Goal: Use online tool/utility: Use online tool/utility

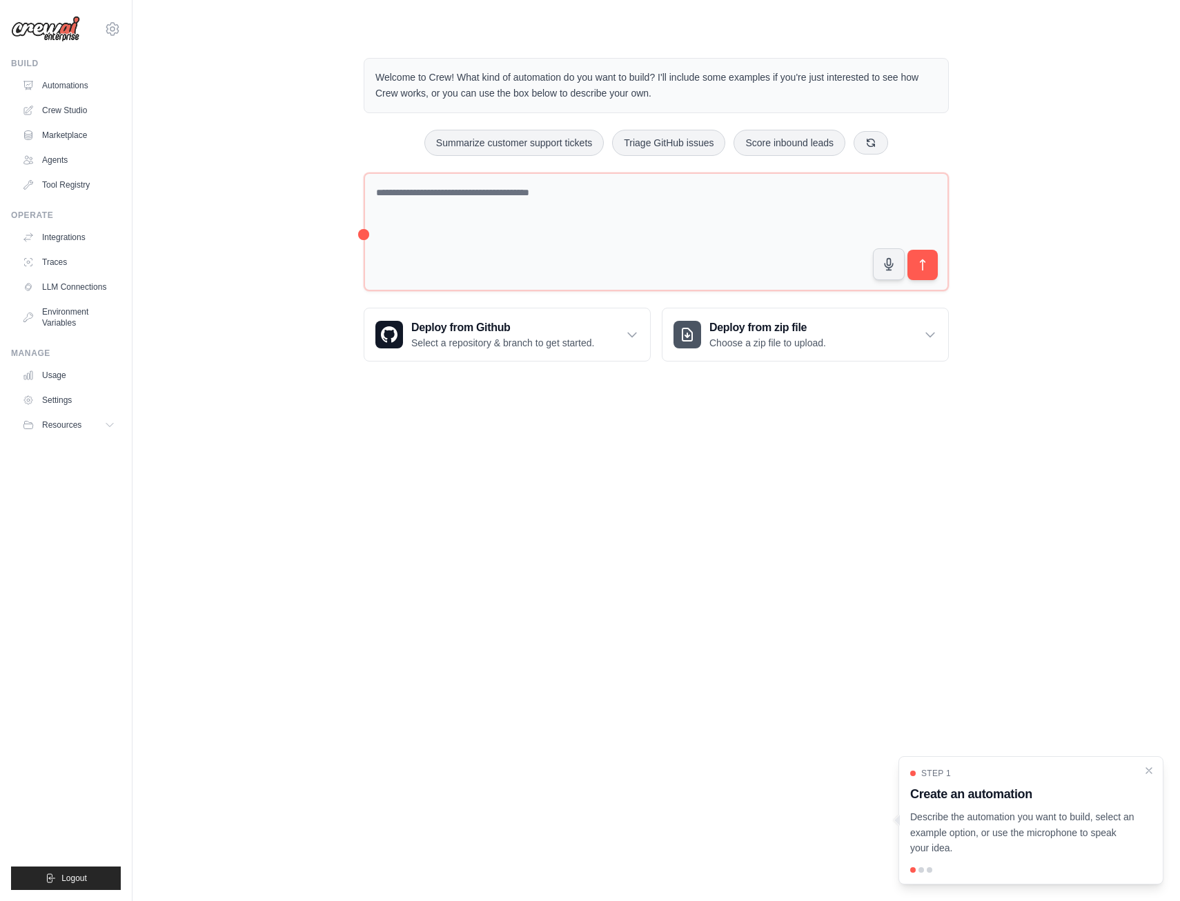
click at [797, 556] on body "[EMAIL_ADDRESS][DOMAIN_NAME] Settings Build Automations Crew Studio" at bounding box center [590, 450] width 1180 height 901
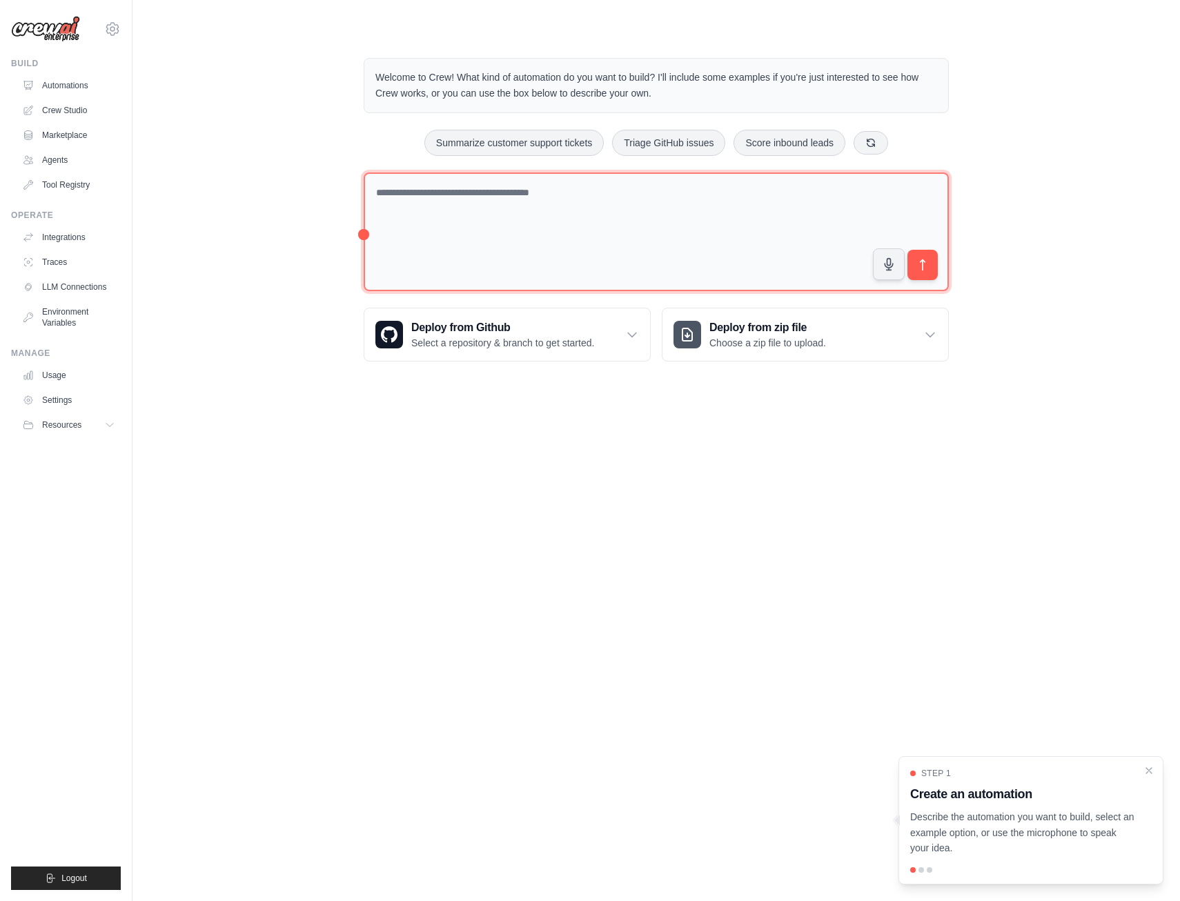
click at [456, 224] on textarea at bounding box center [656, 232] width 585 height 119
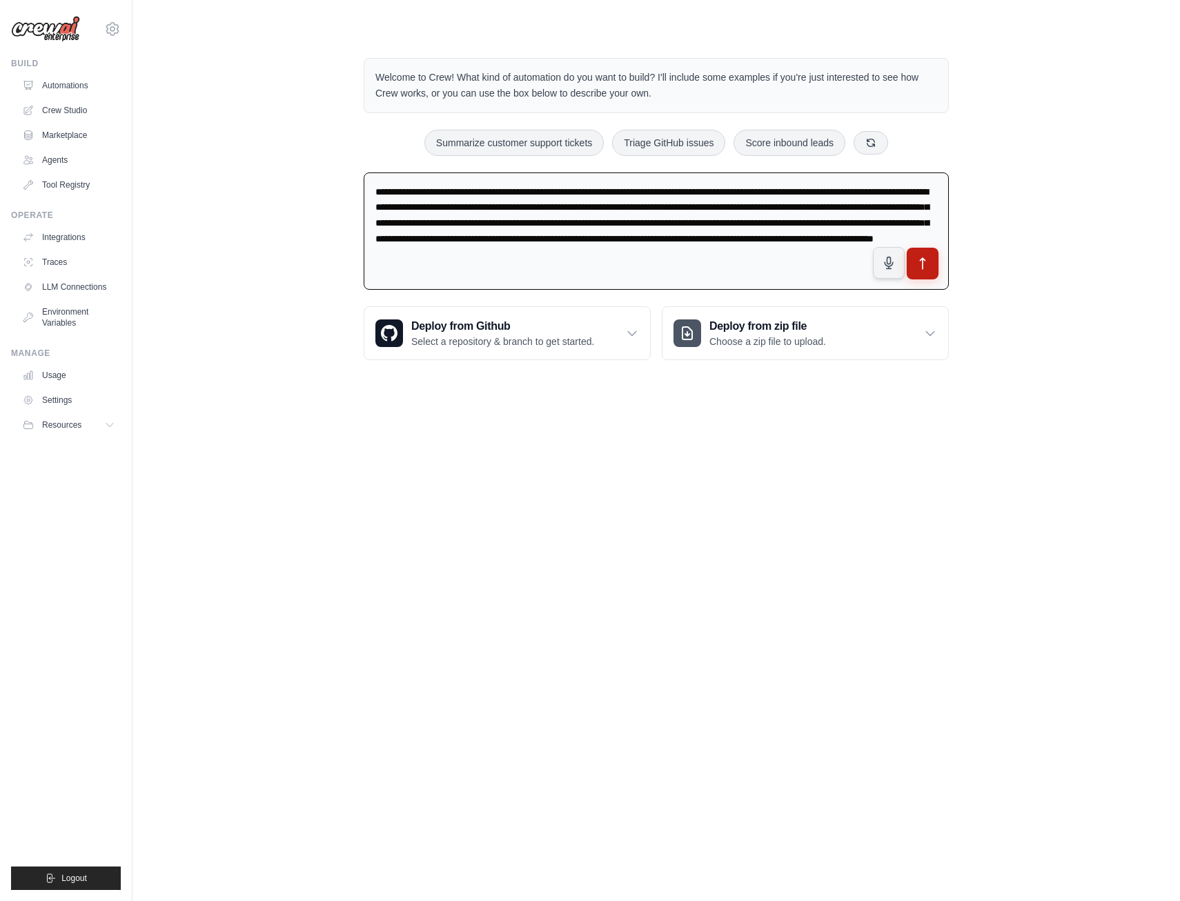
type textarea "**********"
click at [932, 260] on button "submit" at bounding box center [923, 264] width 32 height 32
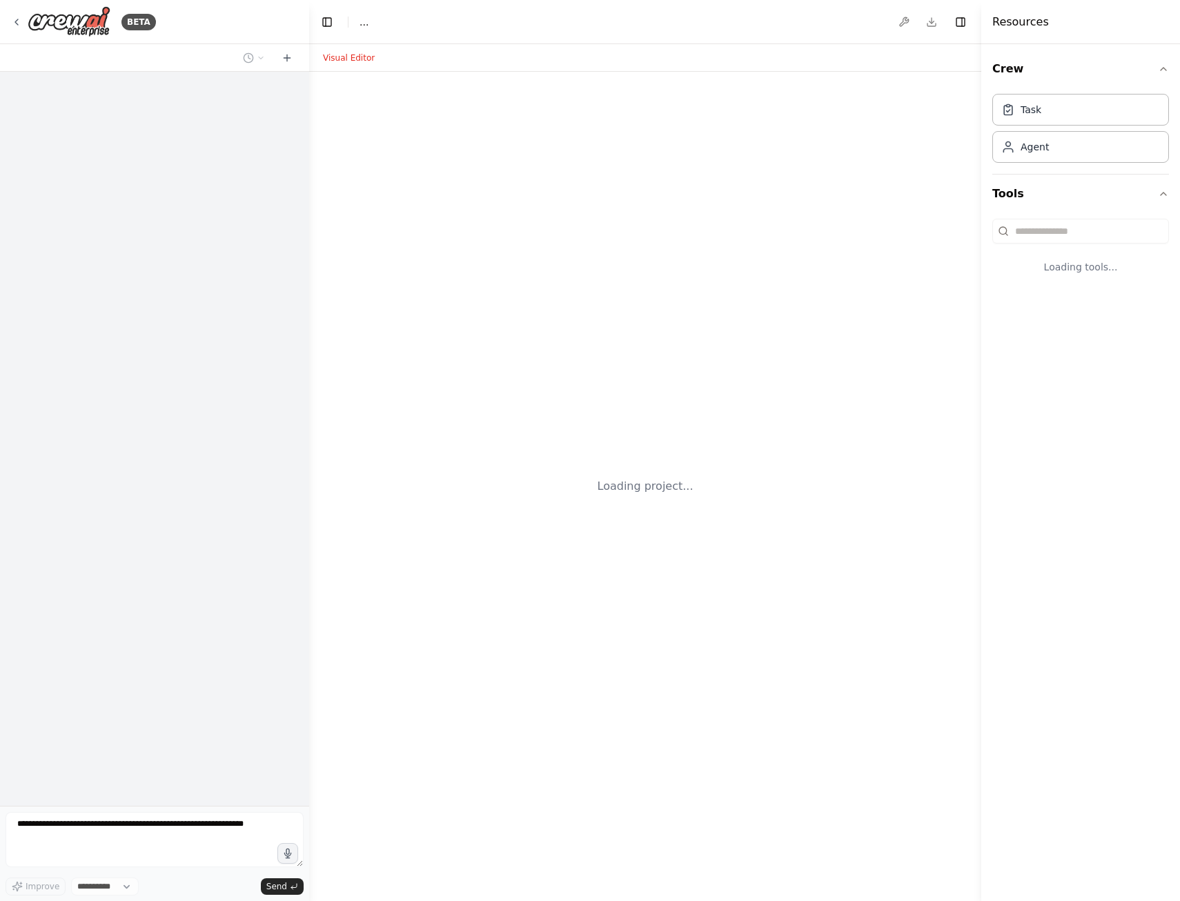
select select "****"
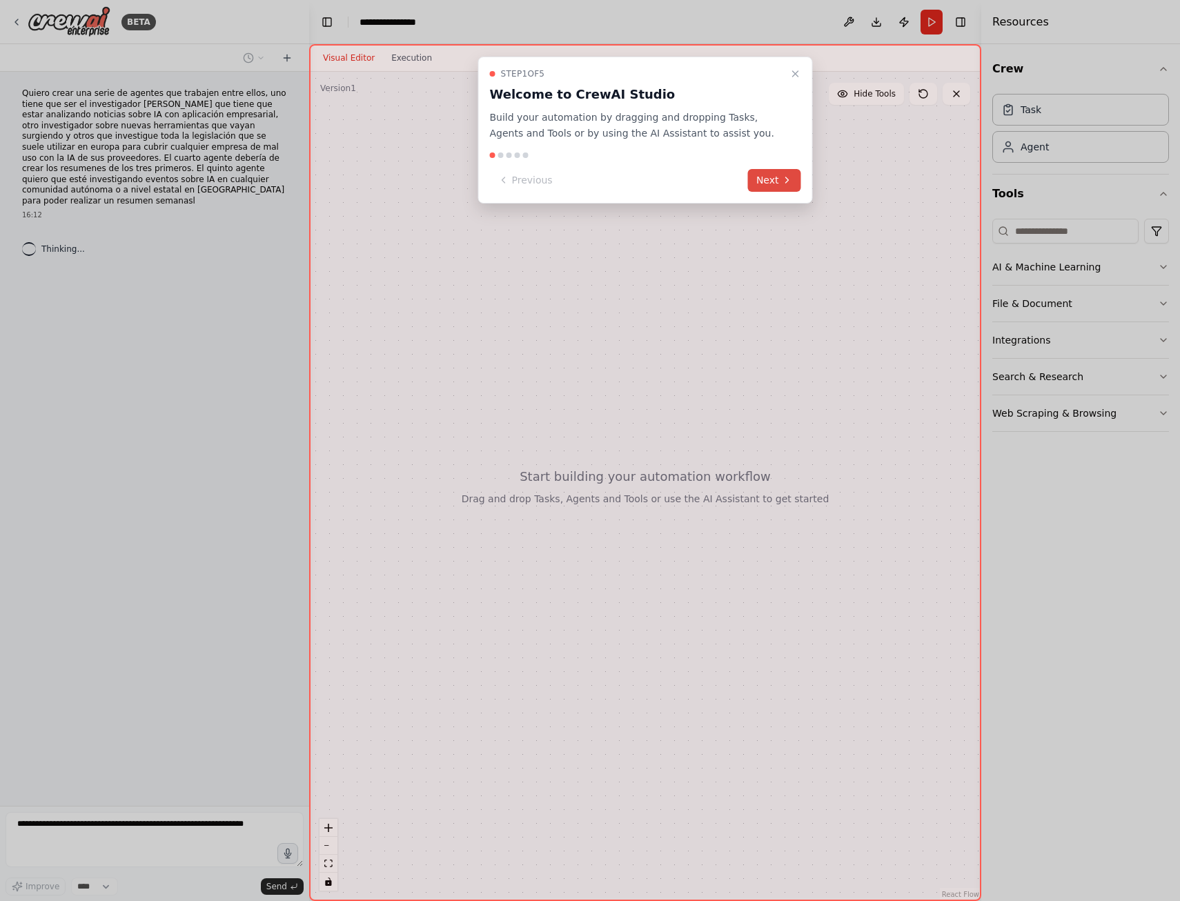
click at [768, 181] on button "Next" at bounding box center [774, 180] width 53 height 23
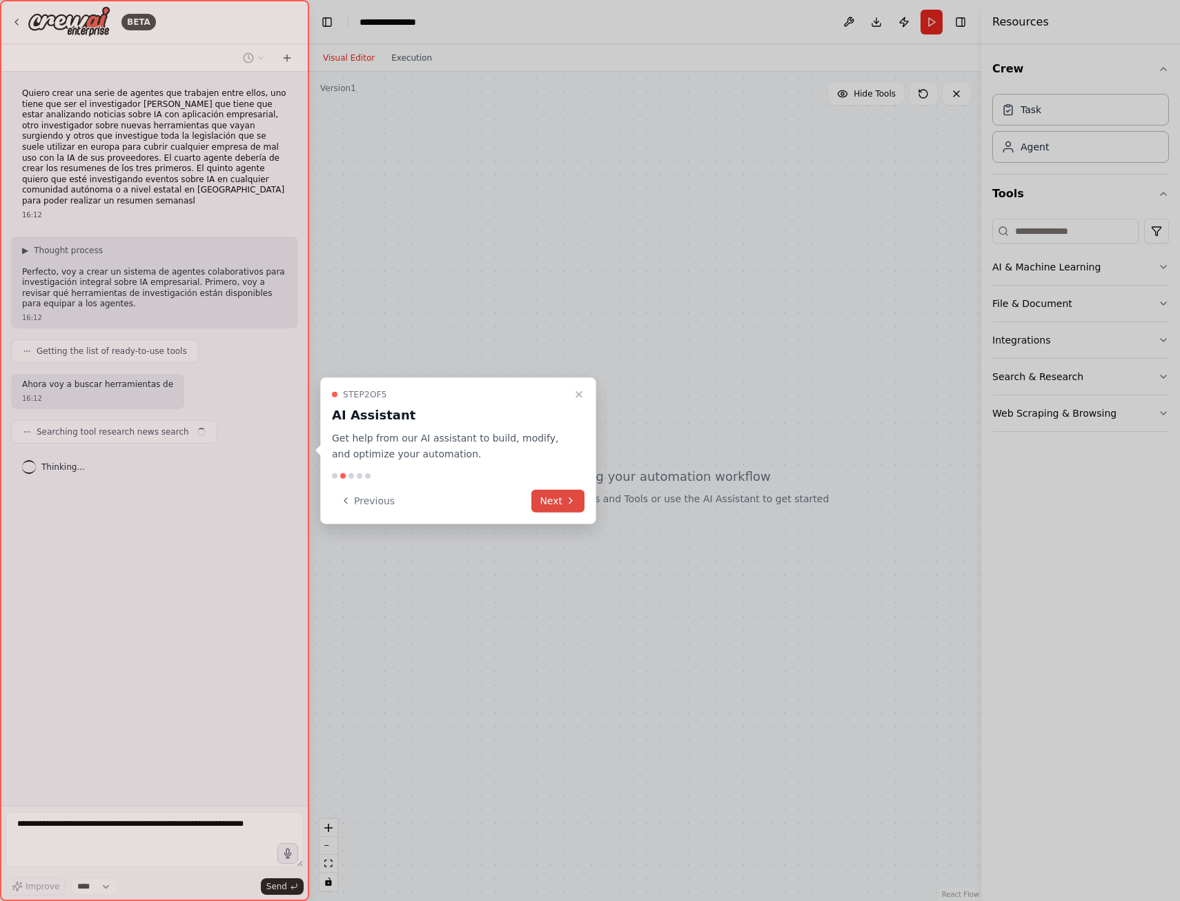
click at [563, 496] on button "Next" at bounding box center [557, 500] width 53 height 23
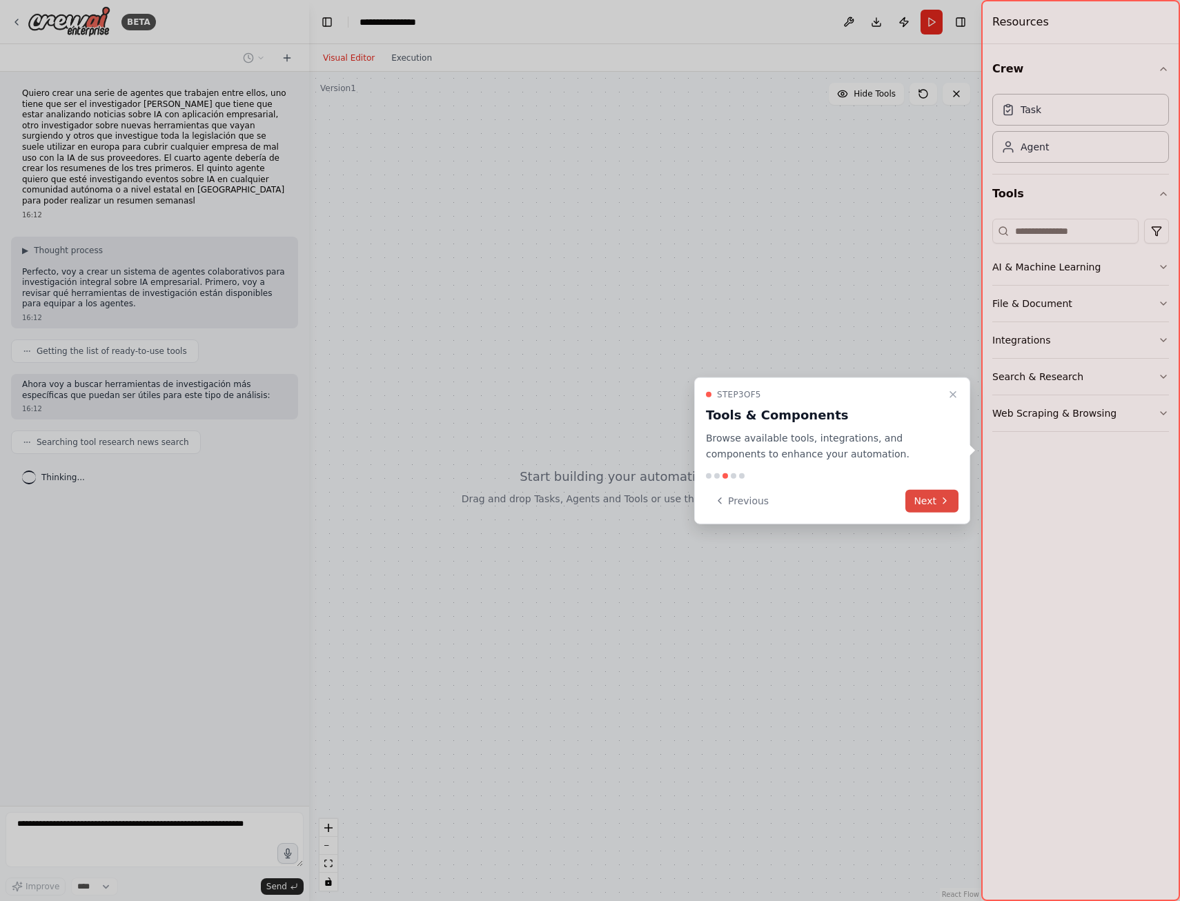
click at [926, 502] on button "Next" at bounding box center [932, 500] width 53 height 23
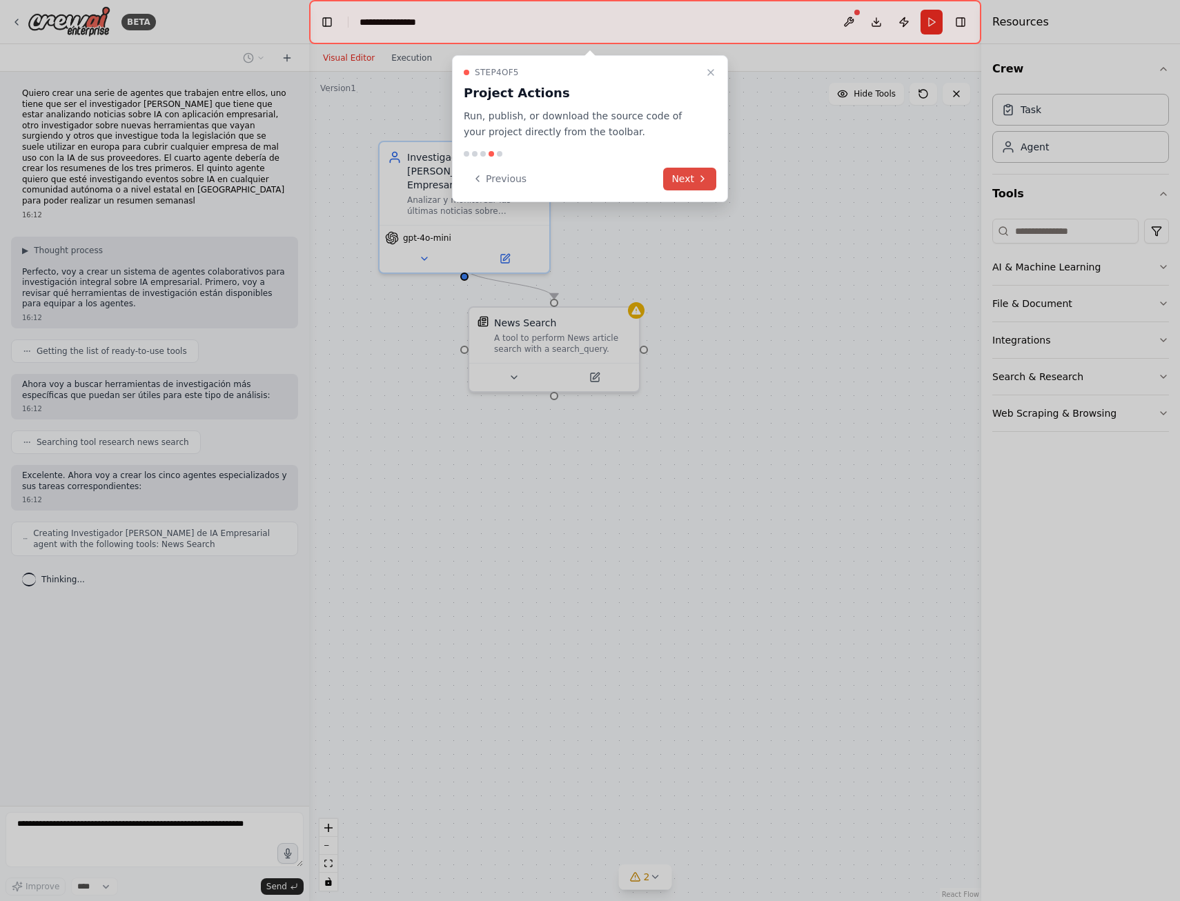
click at [680, 175] on button "Next" at bounding box center [689, 179] width 53 height 23
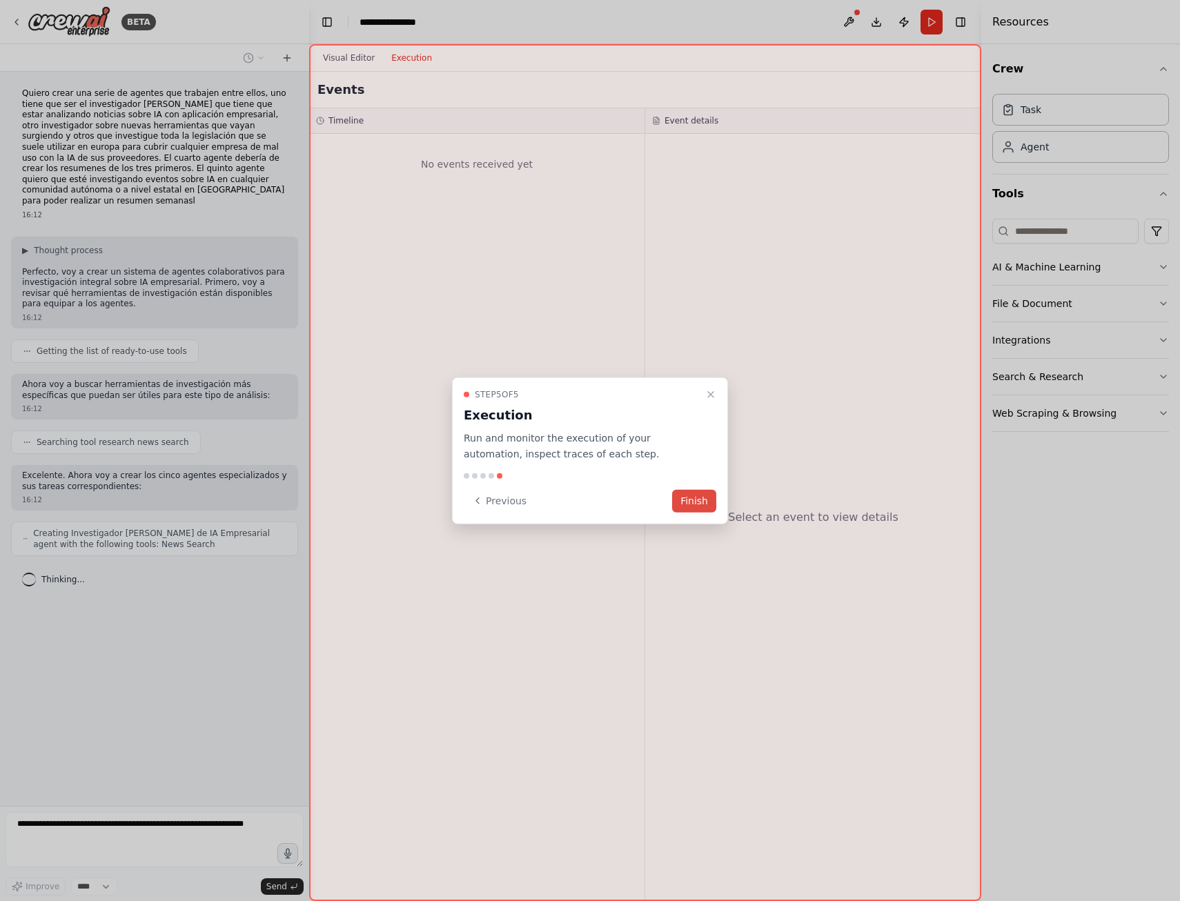
click at [683, 502] on button "Finish" at bounding box center [694, 500] width 44 height 23
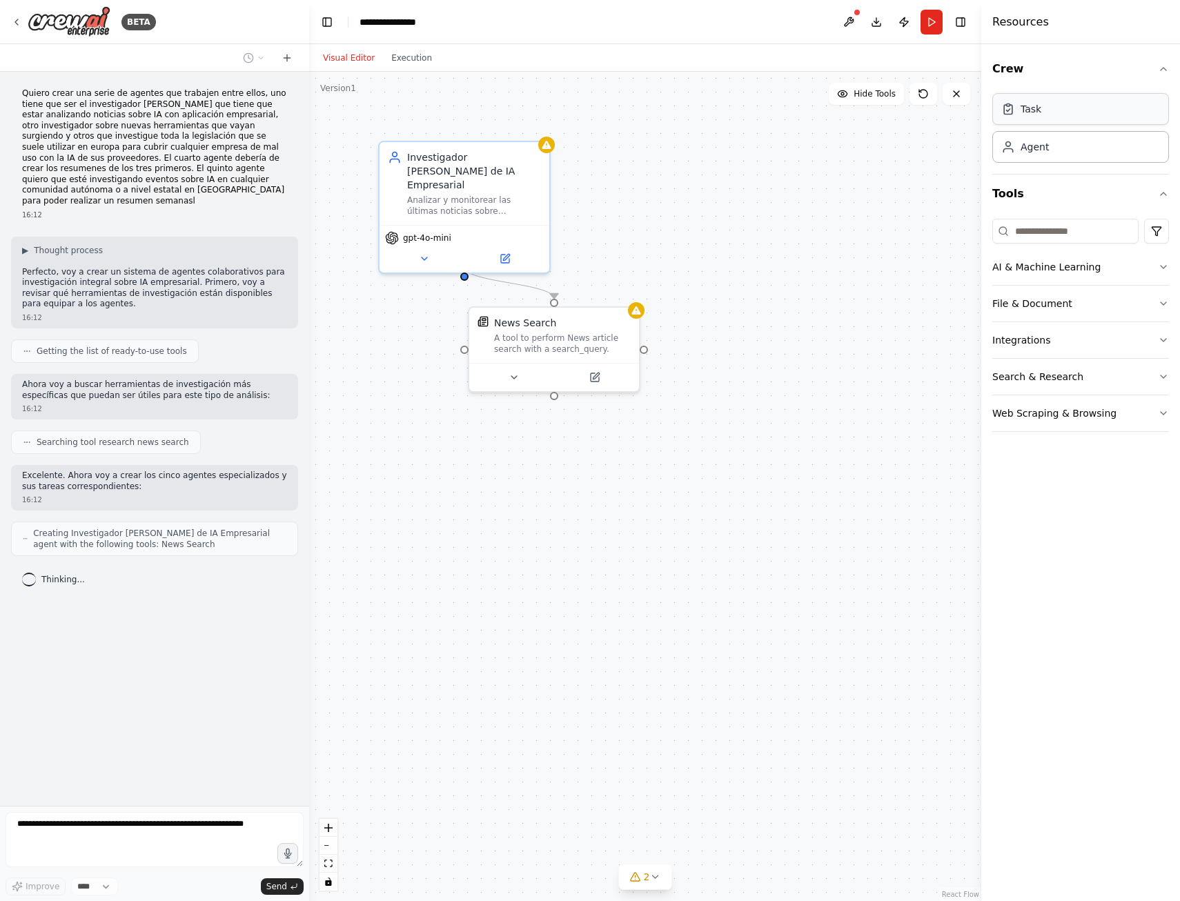
click at [1044, 117] on div "Task" at bounding box center [1081, 109] width 177 height 32
click at [1165, 266] on icon "button" at bounding box center [1163, 267] width 11 height 11
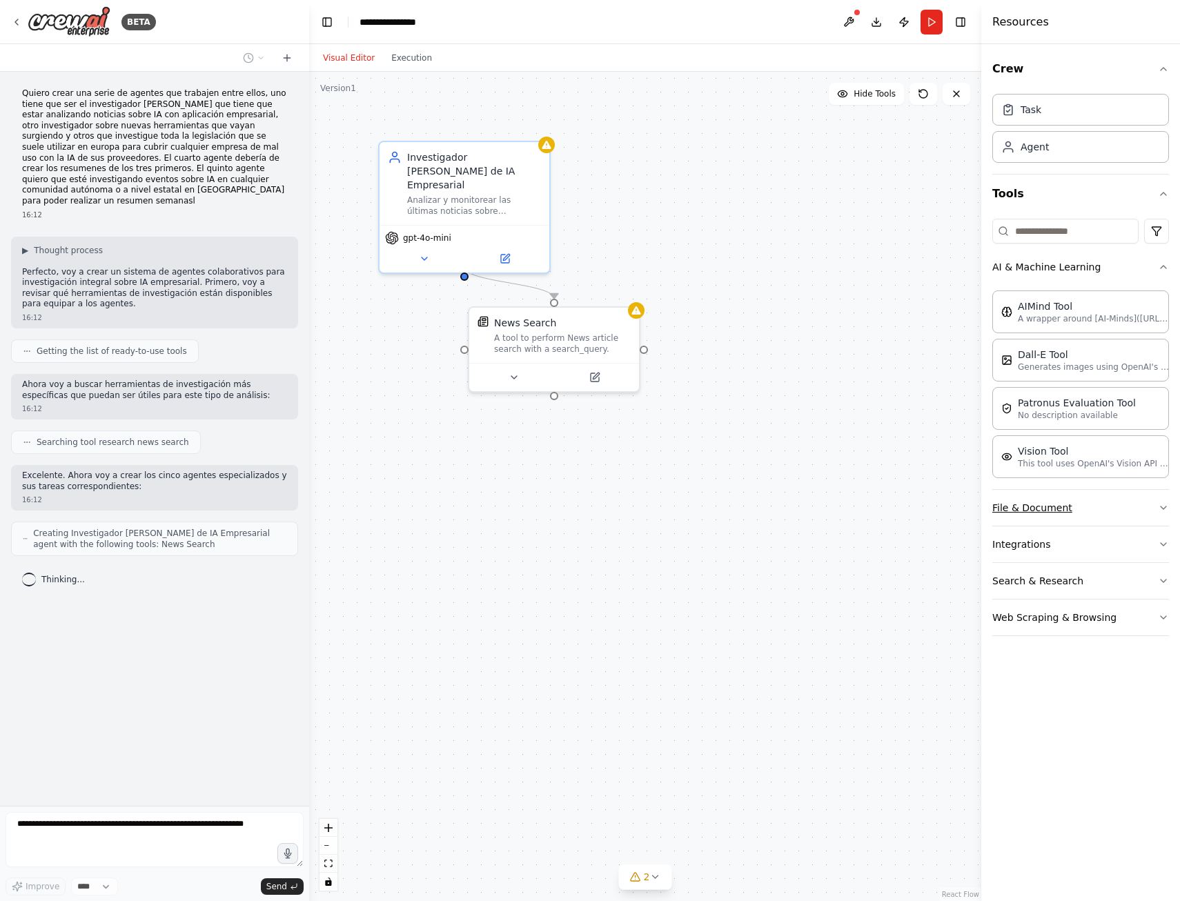
click at [1160, 506] on icon "button" at bounding box center [1163, 507] width 11 height 11
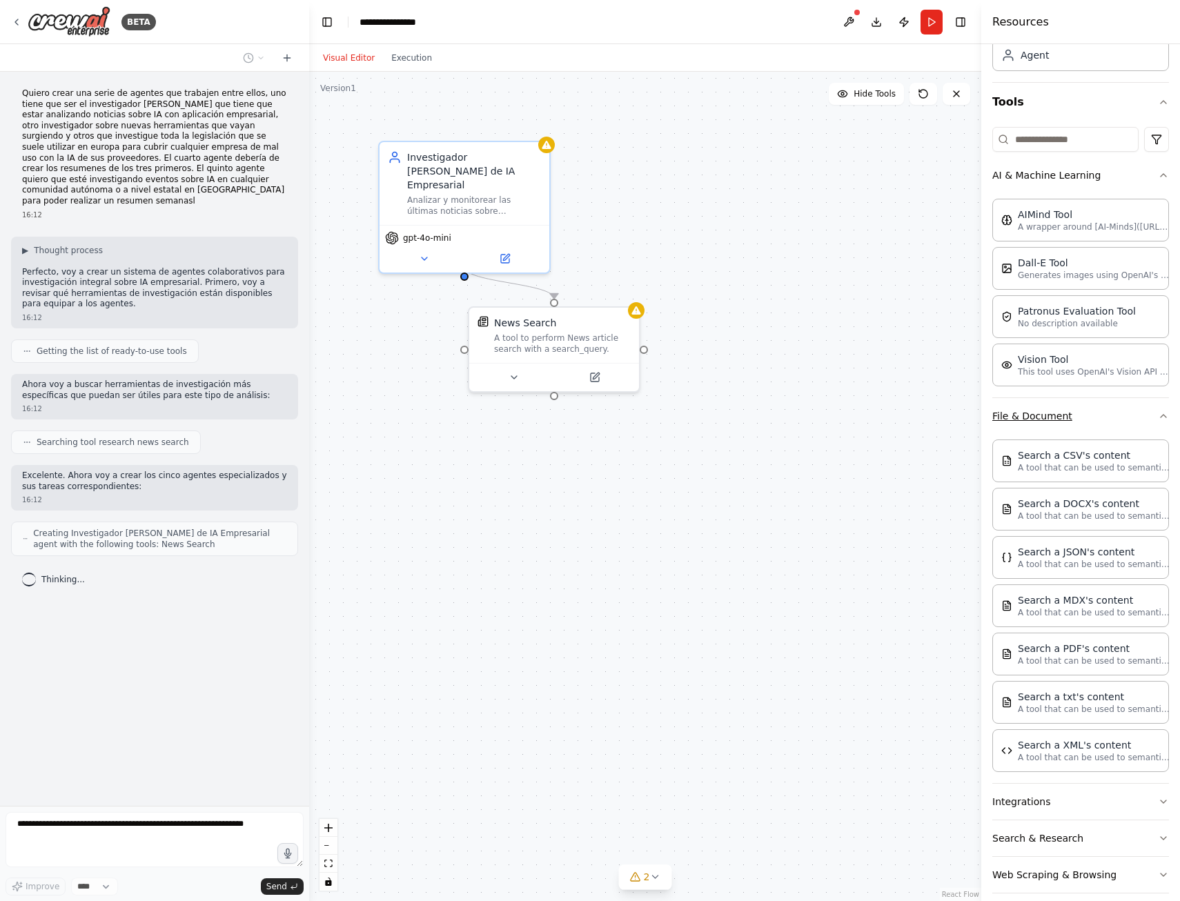
scroll to position [106, 0]
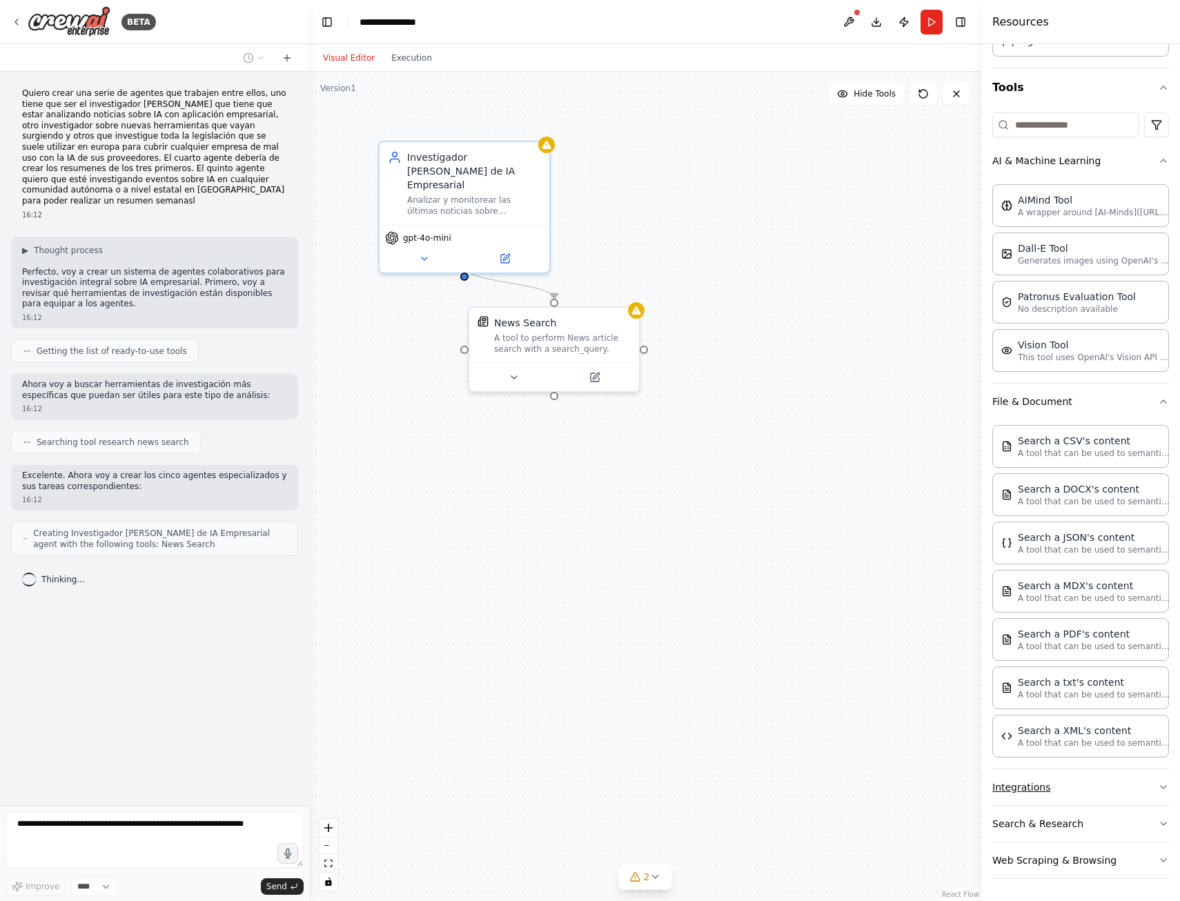
click at [1158, 789] on icon "button" at bounding box center [1163, 787] width 11 height 11
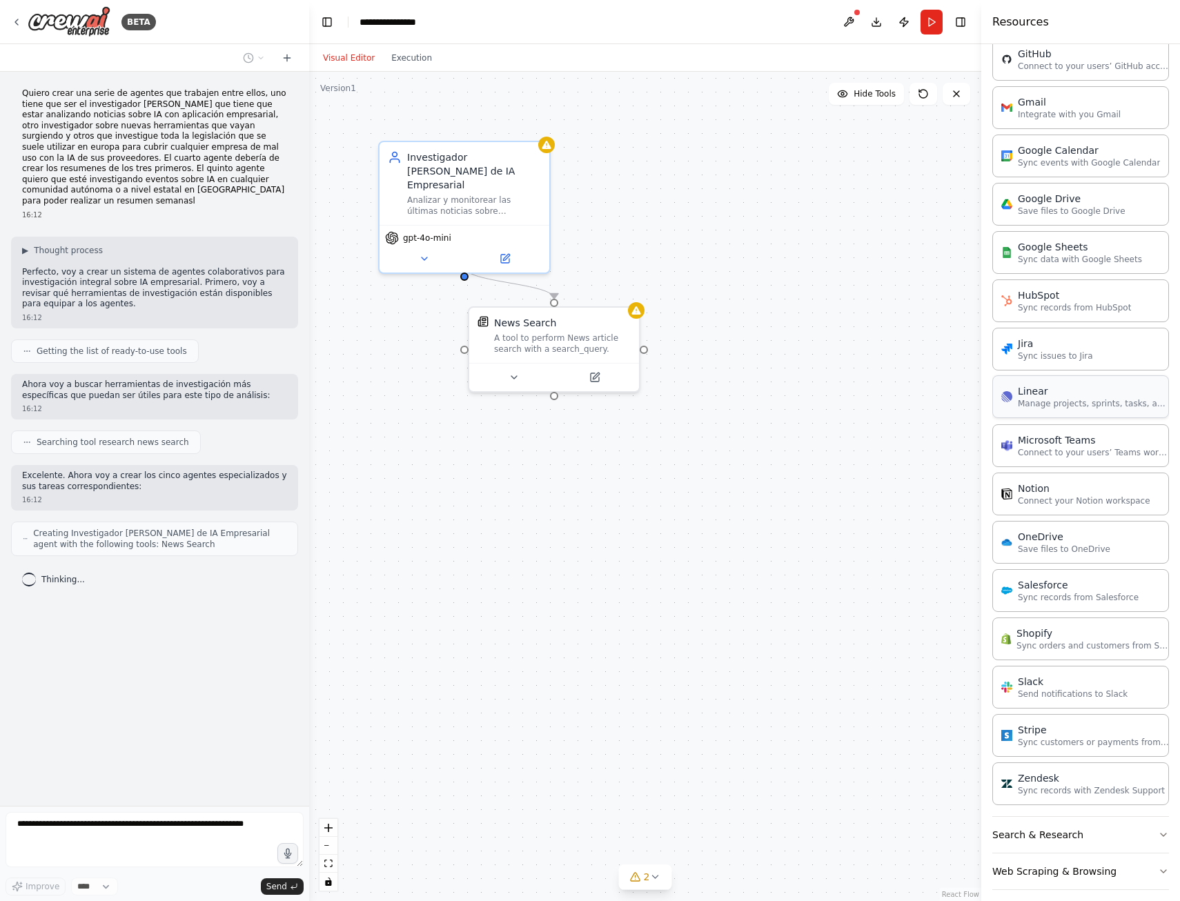
scroll to position [1084, 0]
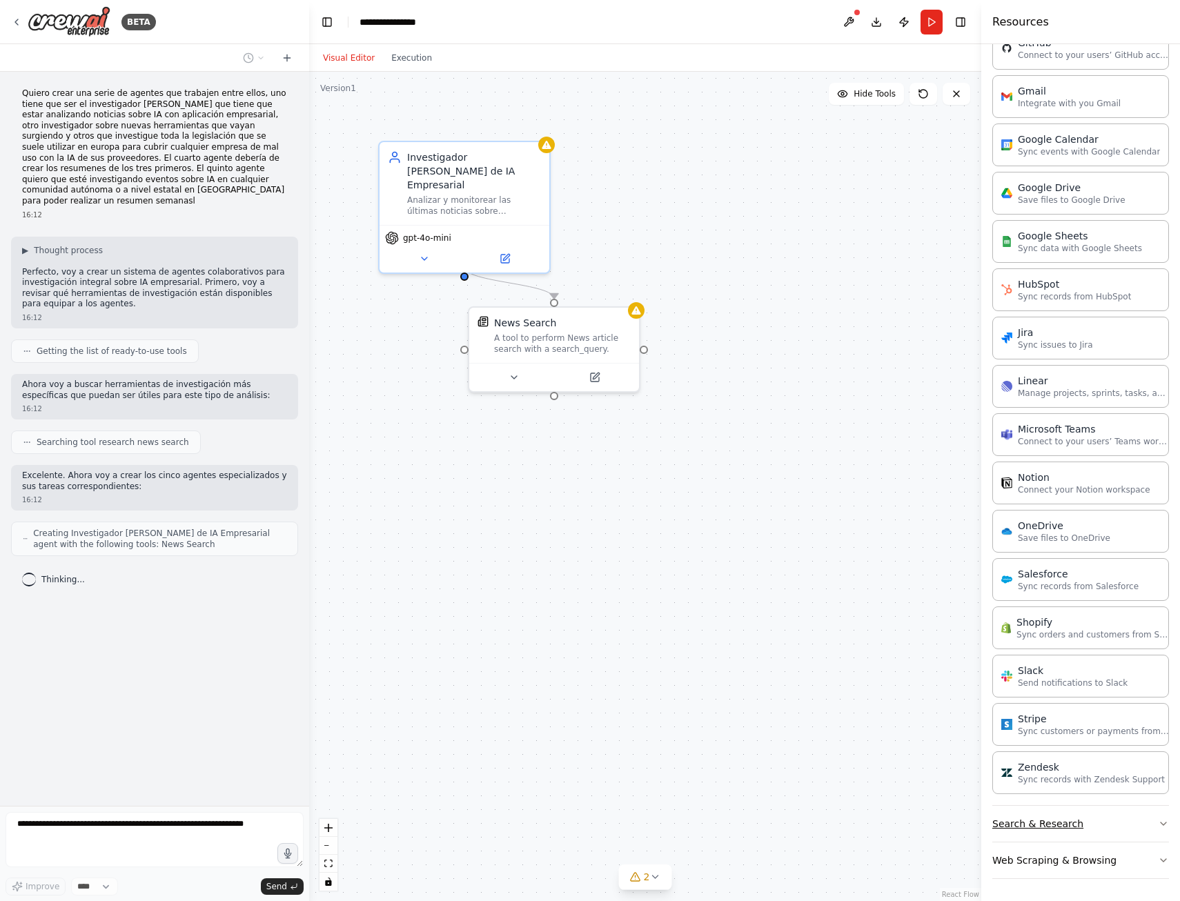
click at [1144, 823] on button "Search & Research" at bounding box center [1081, 824] width 177 height 36
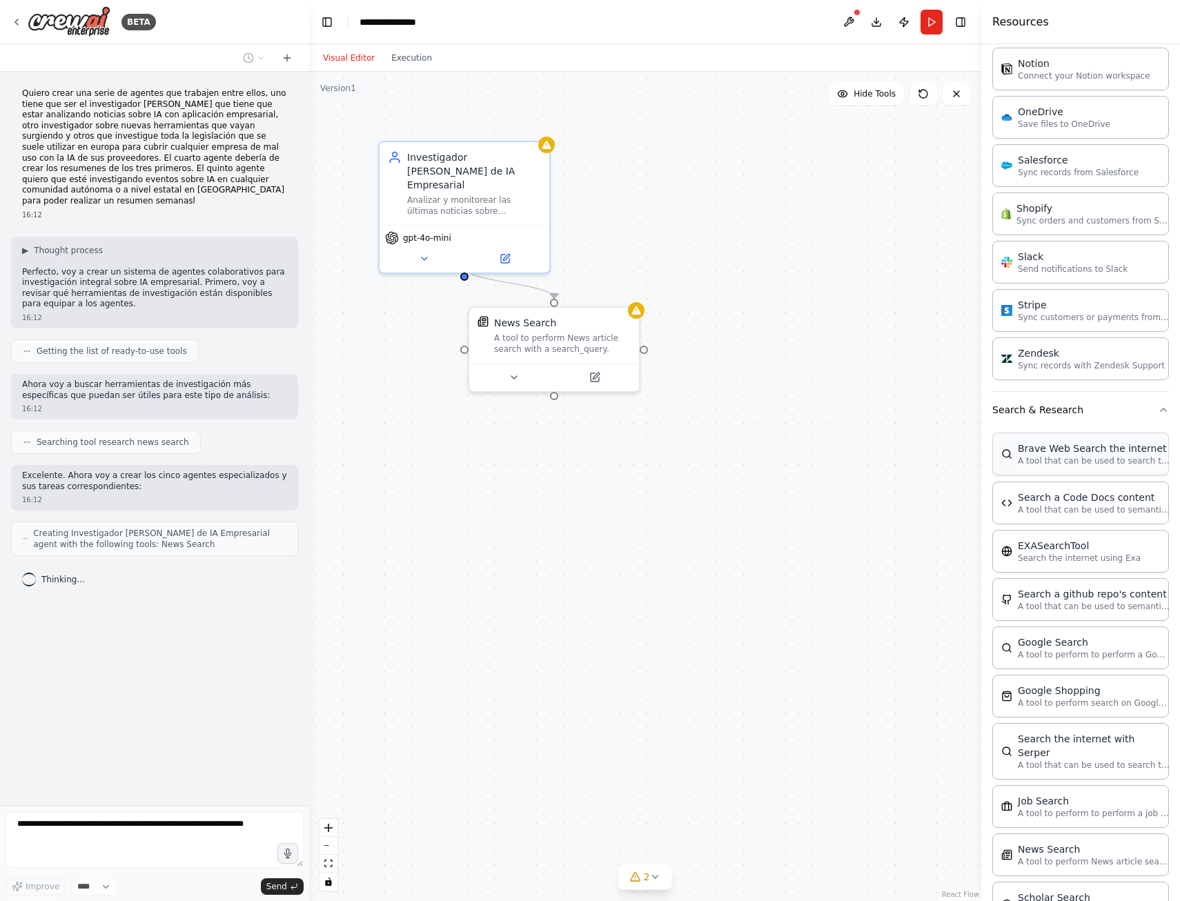
scroll to position [1567, 0]
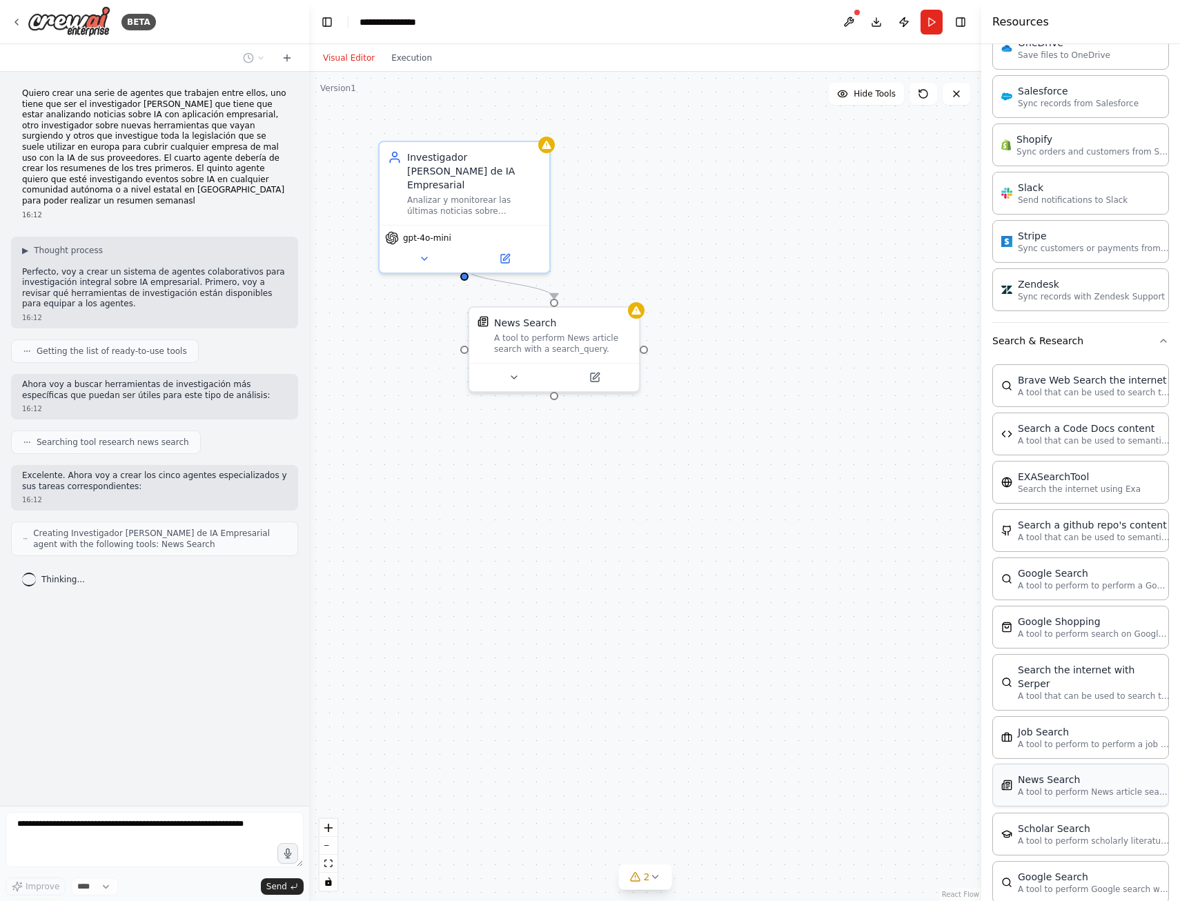
click at [1104, 787] on p "A tool to perform News article search with a search_query." at bounding box center [1094, 792] width 152 height 11
click at [721, 610] on button at bounding box center [714, 609] width 78 height 17
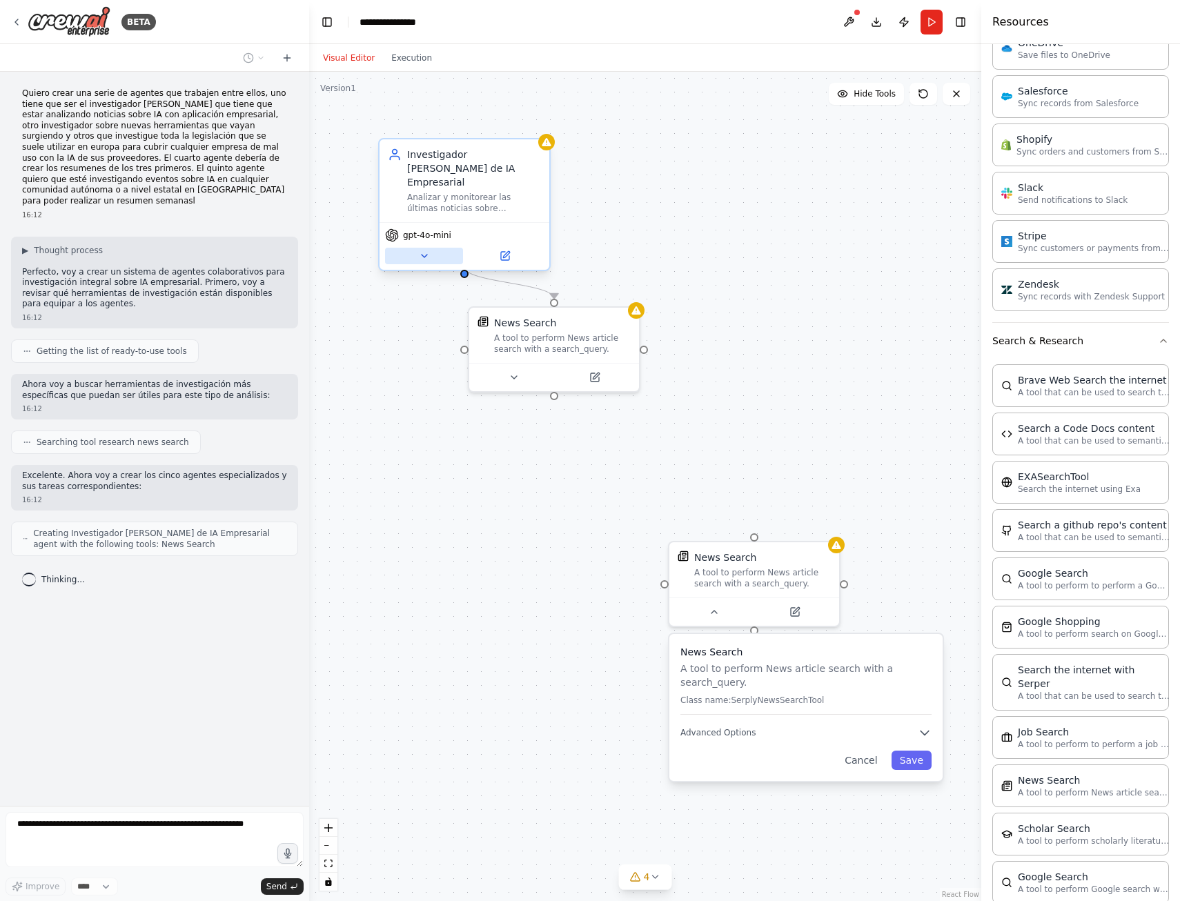
click at [426, 251] on icon at bounding box center [424, 256] width 11 height 11
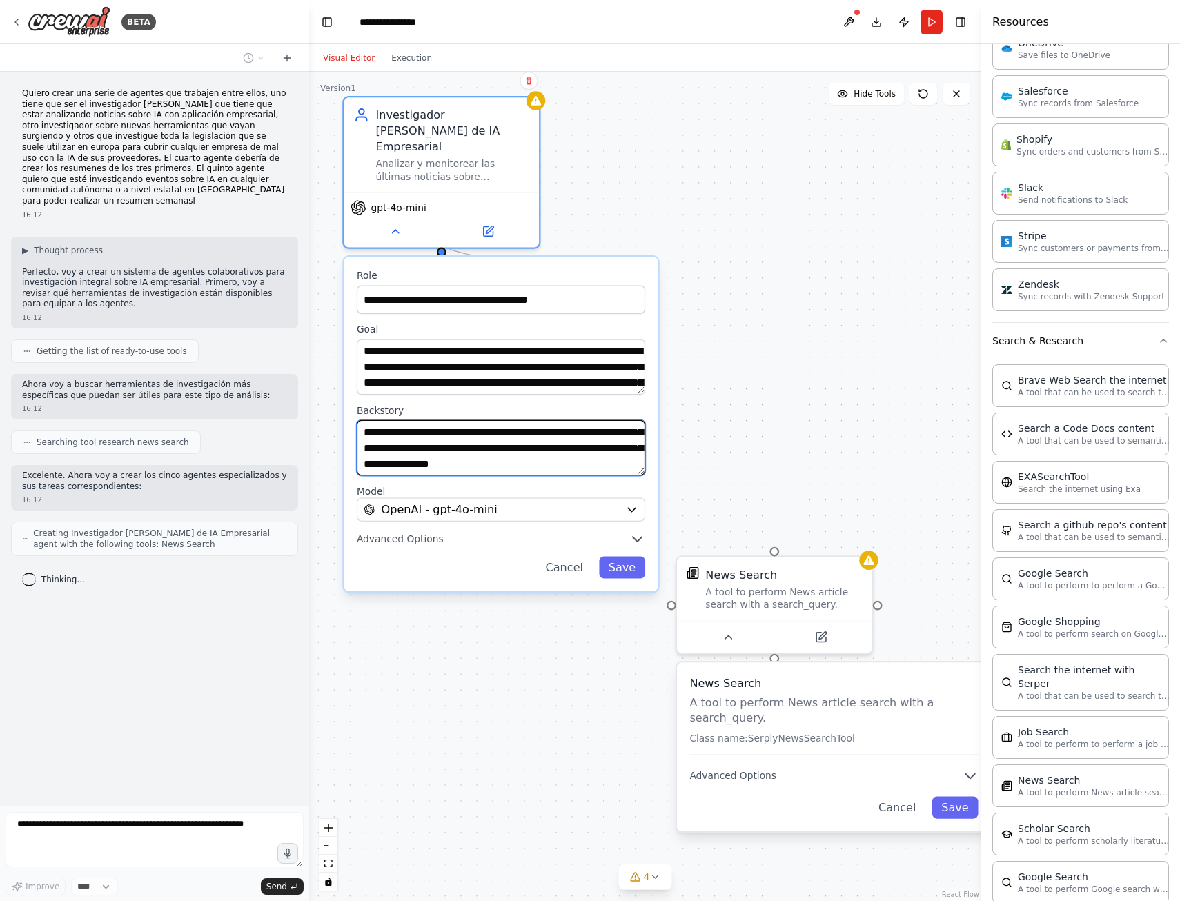
scroll to position [69, 0]
click at [636, 537] on icon "button" at bounding box center [637, 539] width 9 height 5
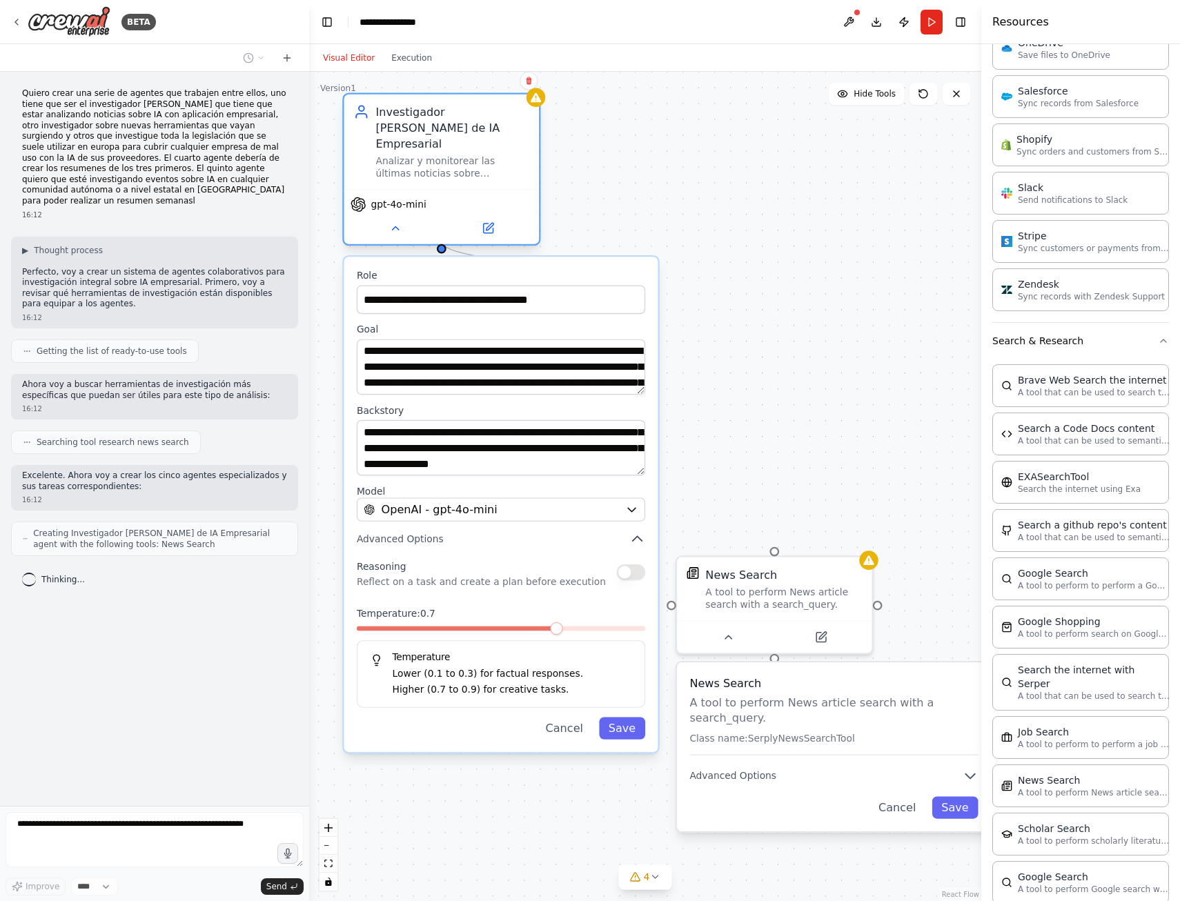
click at [399, 224] on div "gpt-4o-mini" at bounding box center [441, 217] width 195 height 55
click at [396, 227] on icon at bounding box center [395, 228] width 6 height 3
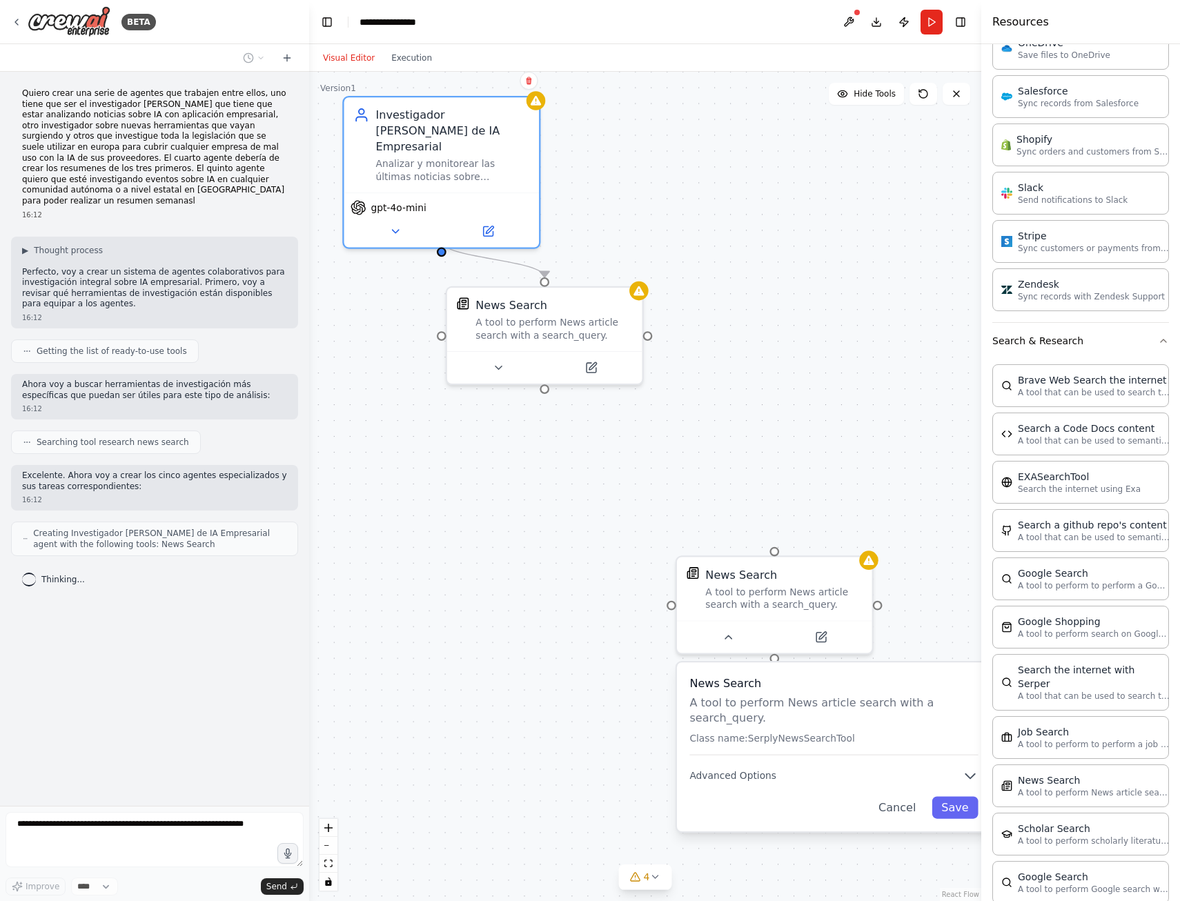
click at [542, 110] on div ".deletable-edge-delete-btn { width: 20px; height: 20px; border: 0px solid #ffff…" at bounding box center [645, 487] width 672 height 830
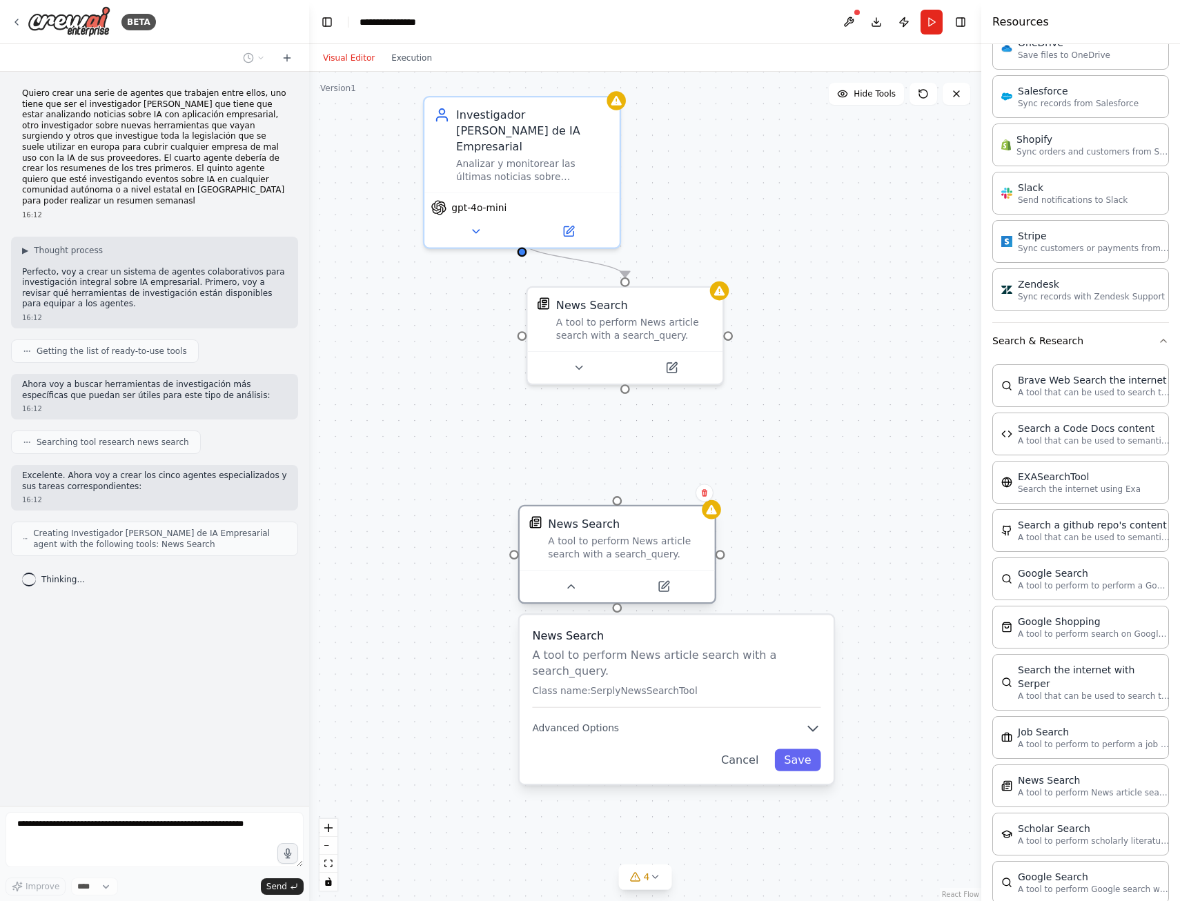
drag, startPoint x: 790, startPoint y: 583, endPoint x: 578, endPoint y: 518, distance: 221.6
click at [578, 518] on div "News Search" at bounding box center [584, 524] width 72 height 16
click at [958, 96] on icon at bounding box center [956, 93] width 11 height 11
click at [636, 543] on div "A tool to perform News article search with a search_query." at bounding box center [626, 548] width 157 height 26
click at [657, 591] on icon at bounding box center [663, 586] width 12 height 12
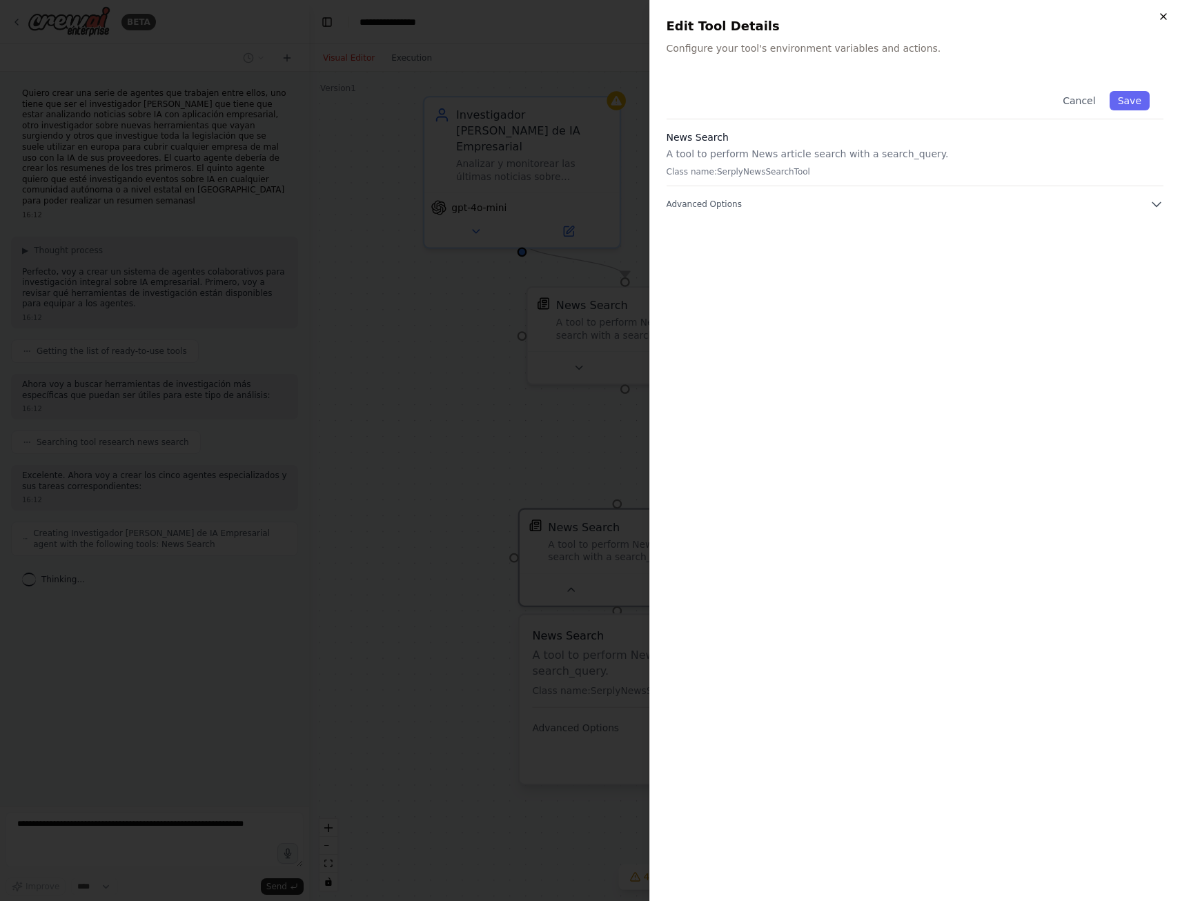
click at [1165, 13] on icon "button" at bounding box center [1163, 16] width 11 height 11
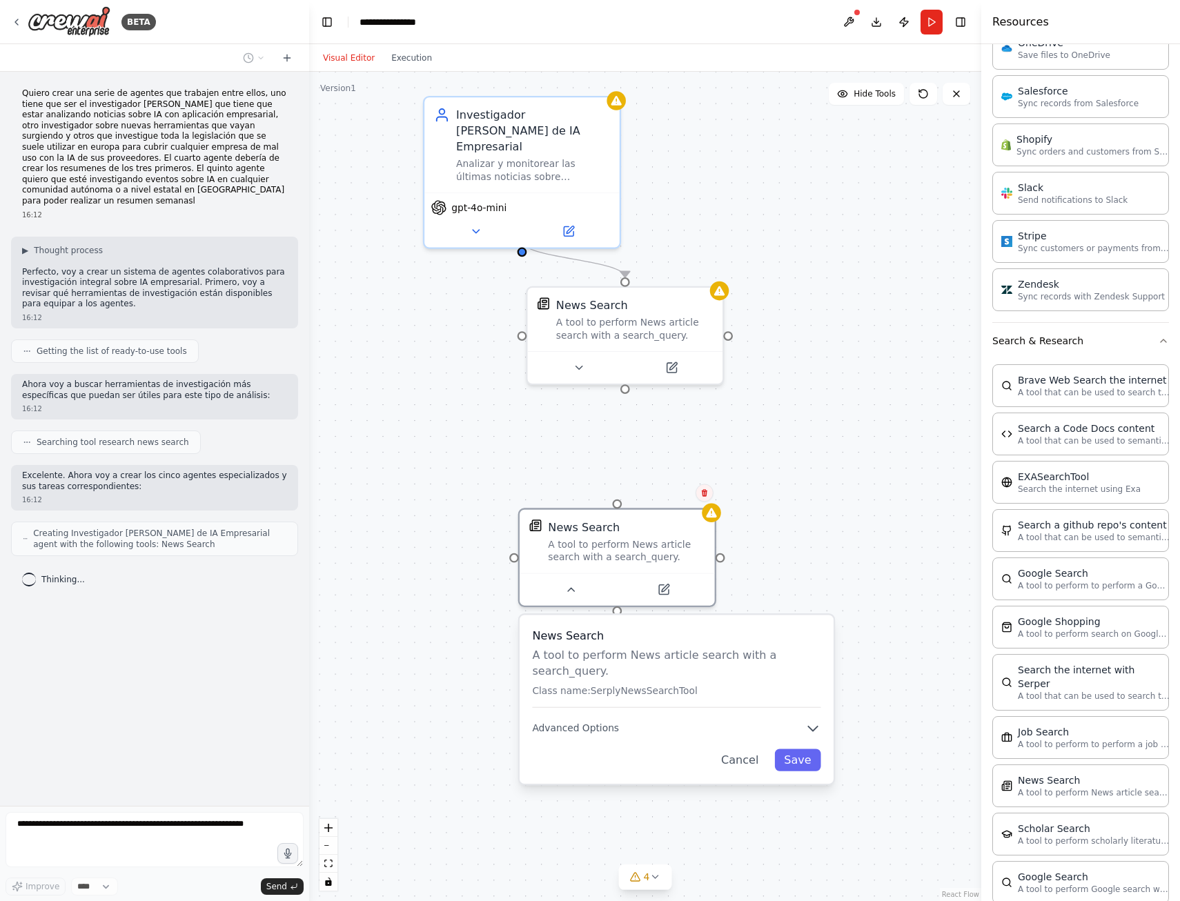
click at [701, 494] on icon at bounding box center [705, 493] width 8 height 8
click at [667, 494] on button "Confirm" at bounding box center [665, 493] width 49 height 17
